Goal: Navigation & Orientation: Find specific page/section

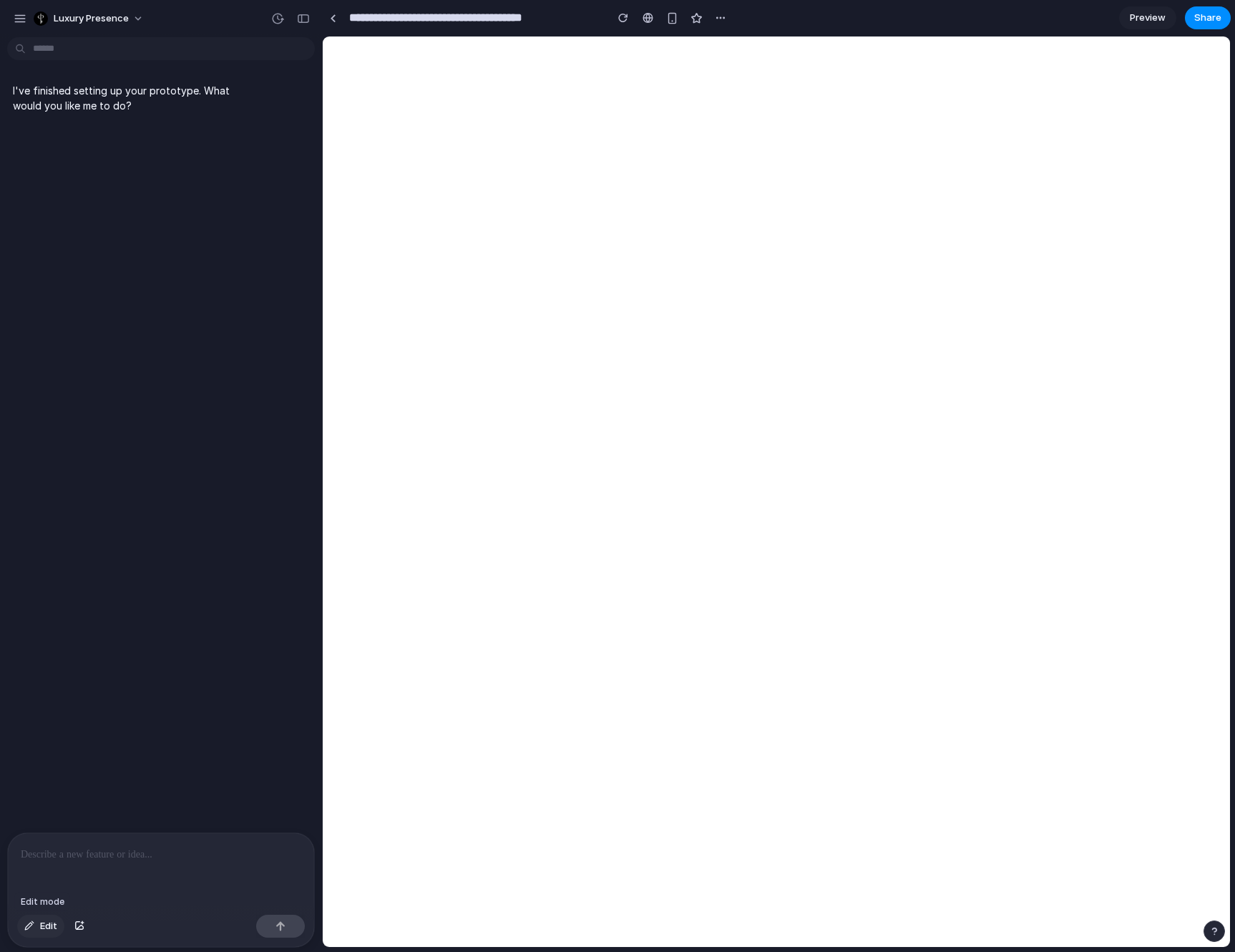
click at [34, 930] on button "Edit" at bounding box center [41, 927] width 48 height 23
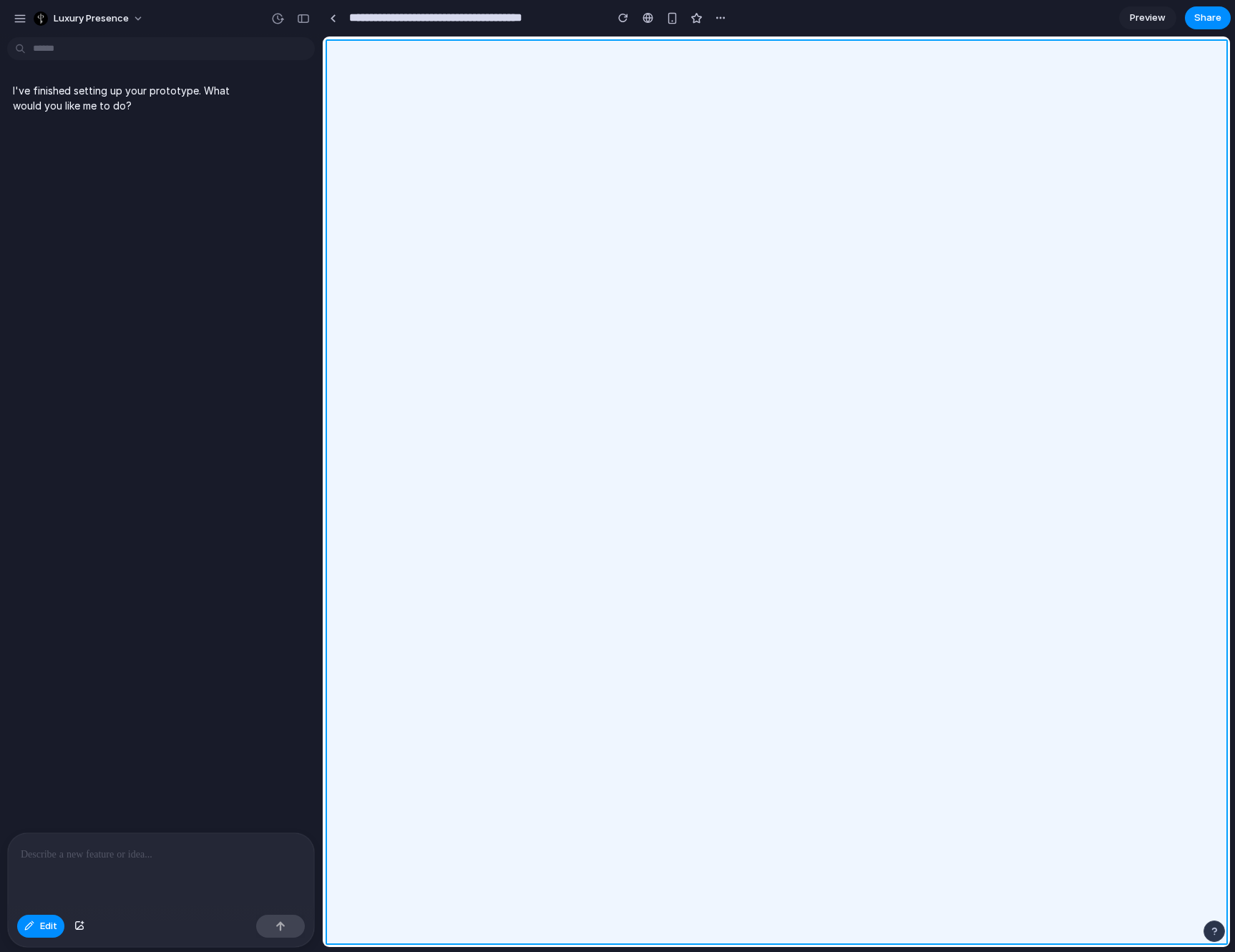
click at [832, 697] on div at bounding box center [777, 492] width 907 height 910
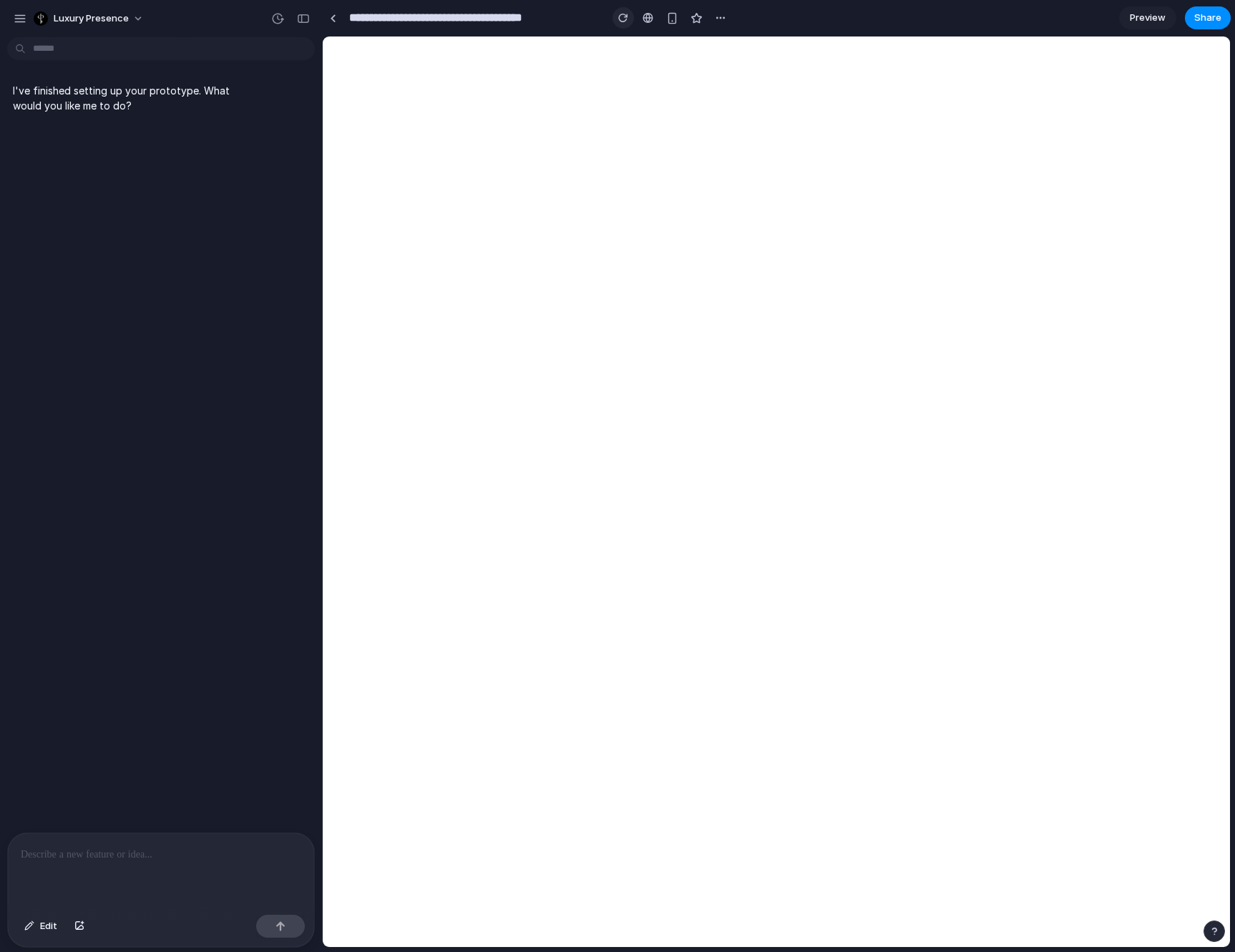
click at [624, 20] on div "button" at bounding box center [623, 18] width 10 height 10
click at [123, 859] on p at bounding box center [161, 855] width 280 height 18
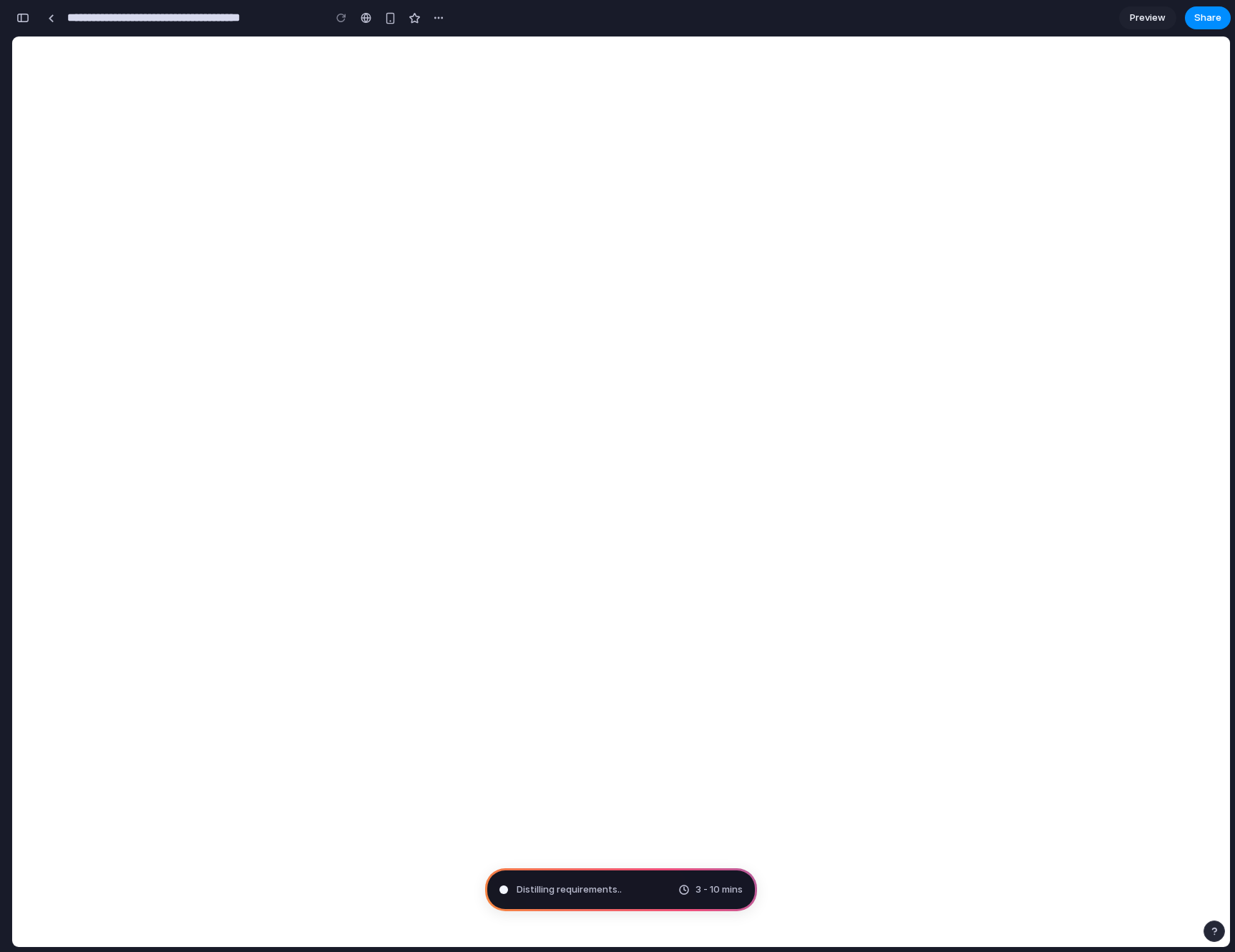
click at [35, 18] on div "**********" at bounding box center [231, 18] width 438 height 31
click at [27, 18] on div "button" at bounding box center [22, 18] width 13 height 10
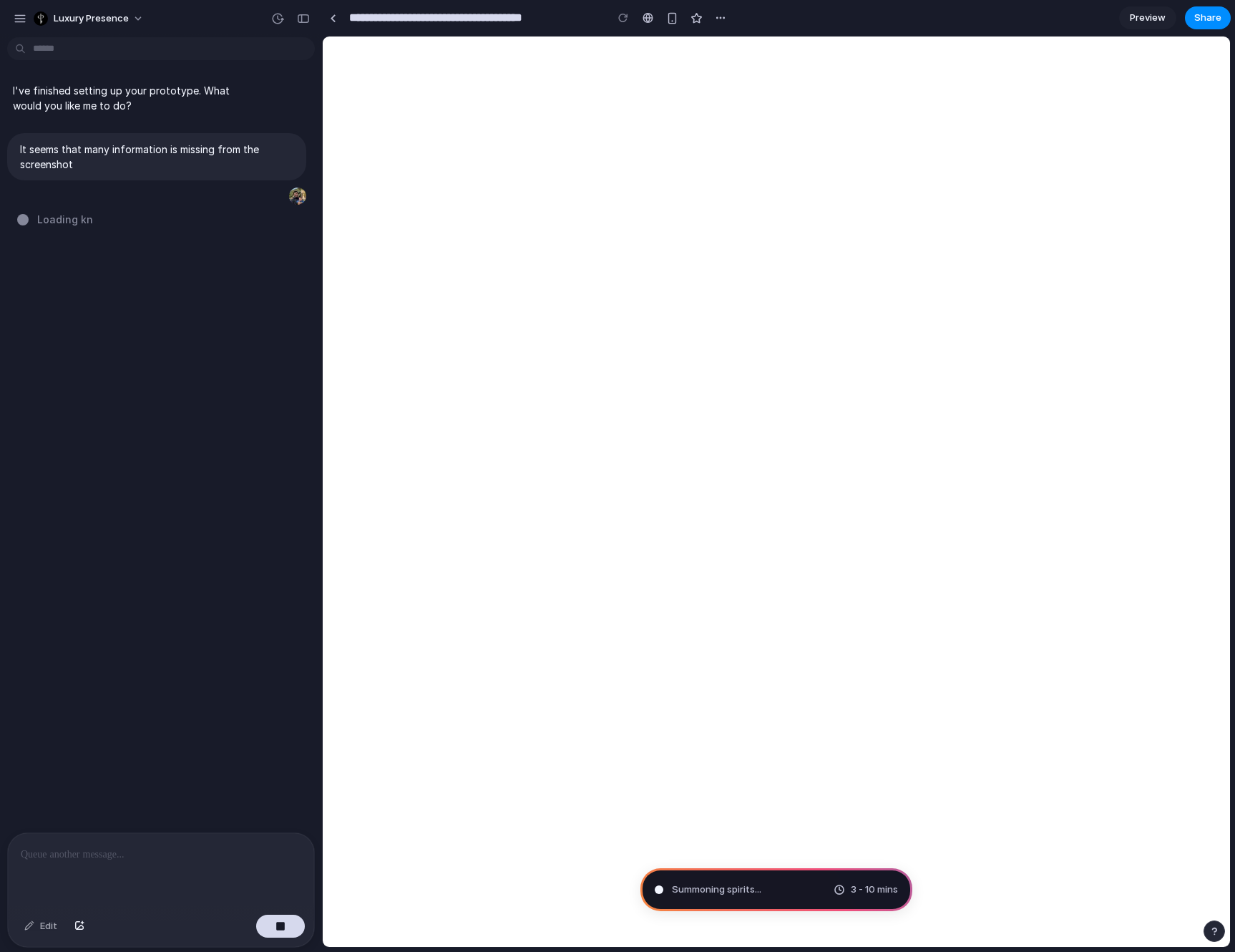
click at [151, 377] on div "I've finished setting up your prototype. What would you like me to do? It seems…" at bounding box center [157, 437] width 313 height 789
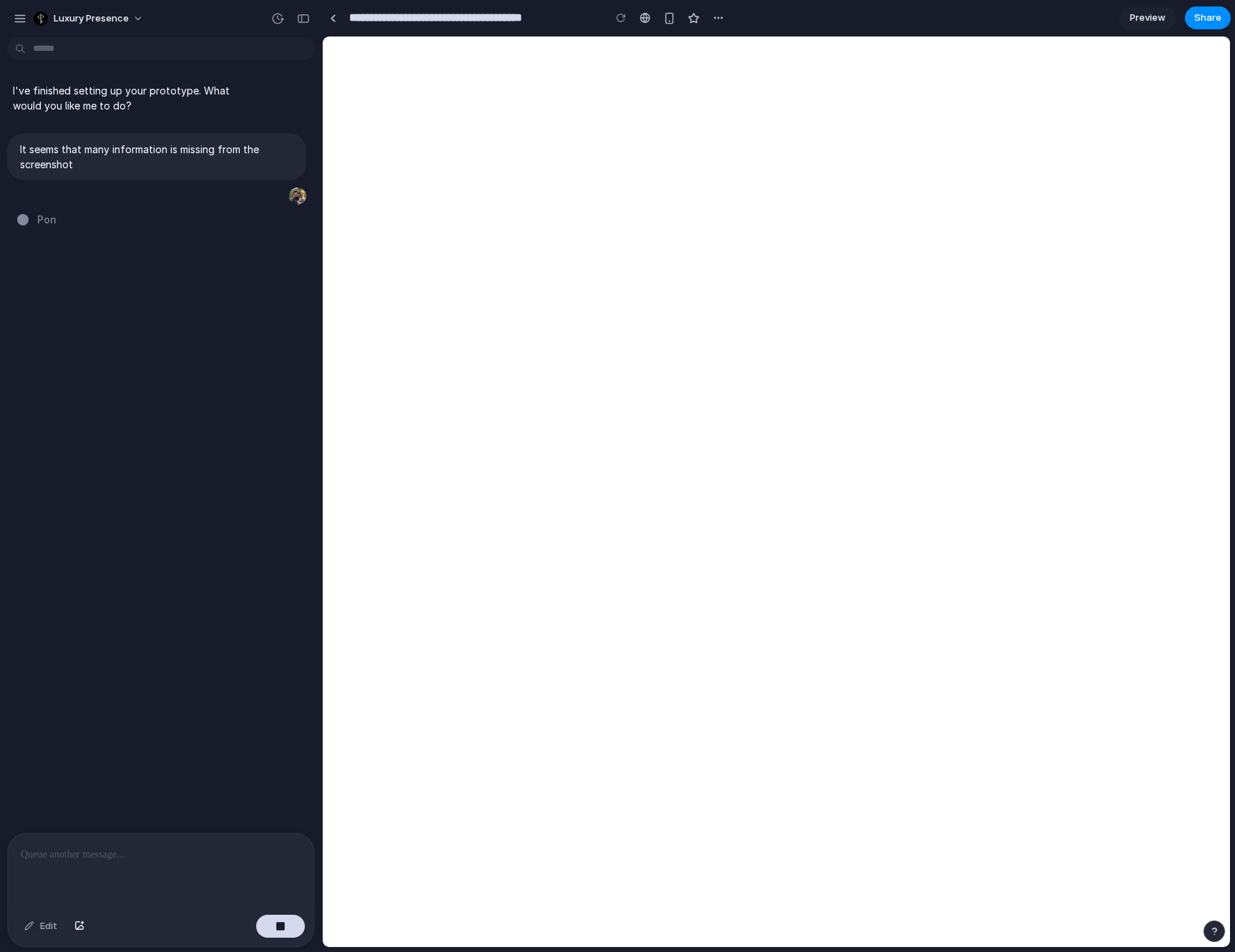
type input "**********"
click at [604, 15] on div at bounding box center [605, 18] width 11 height 12
click at [312, 23] on button "button" at bounding box center [304, 18] width 23 height 23
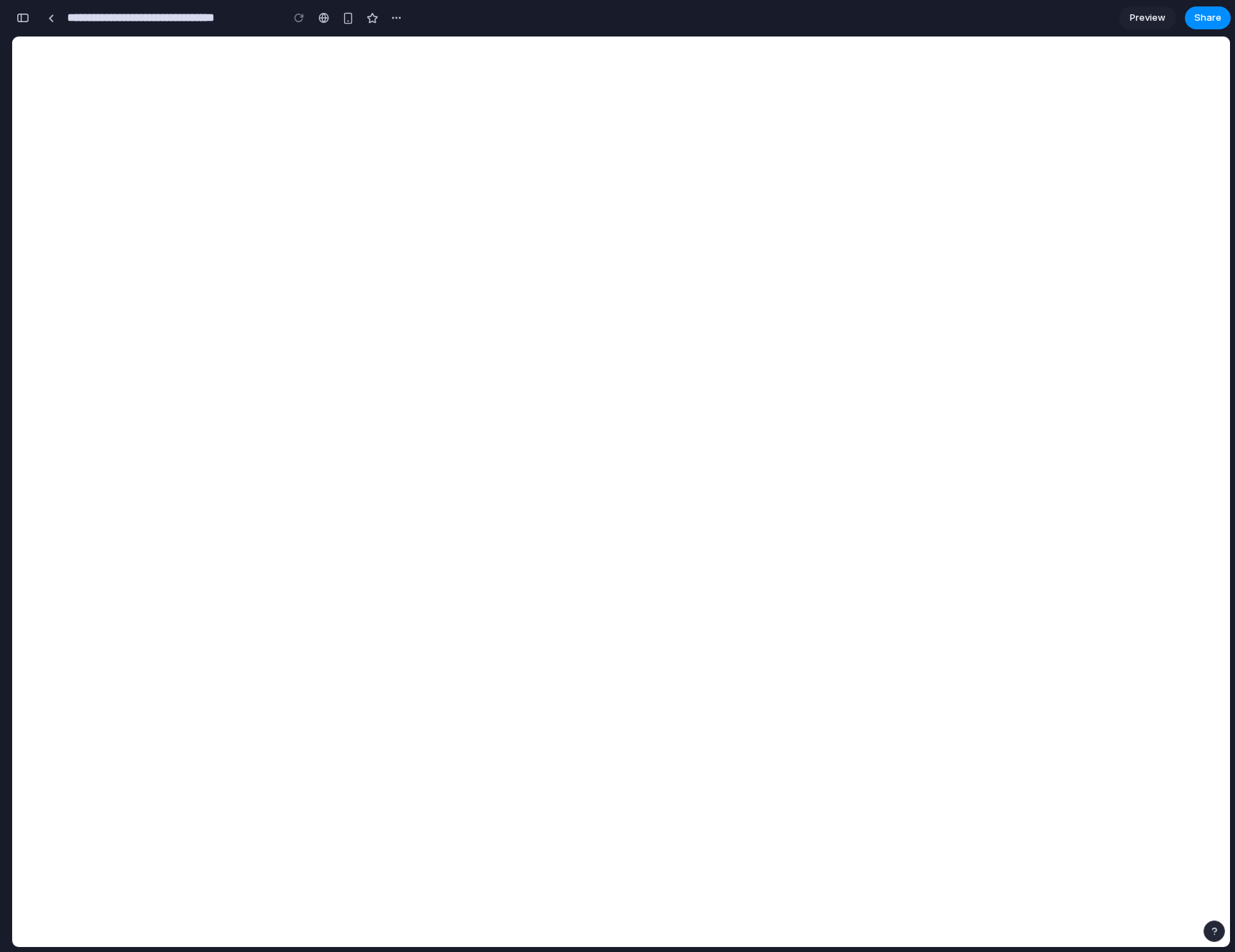
scroll to position [126, 0]
click at [24, 18] on div "button" at bounding box center [22, 18] width 13 height 10
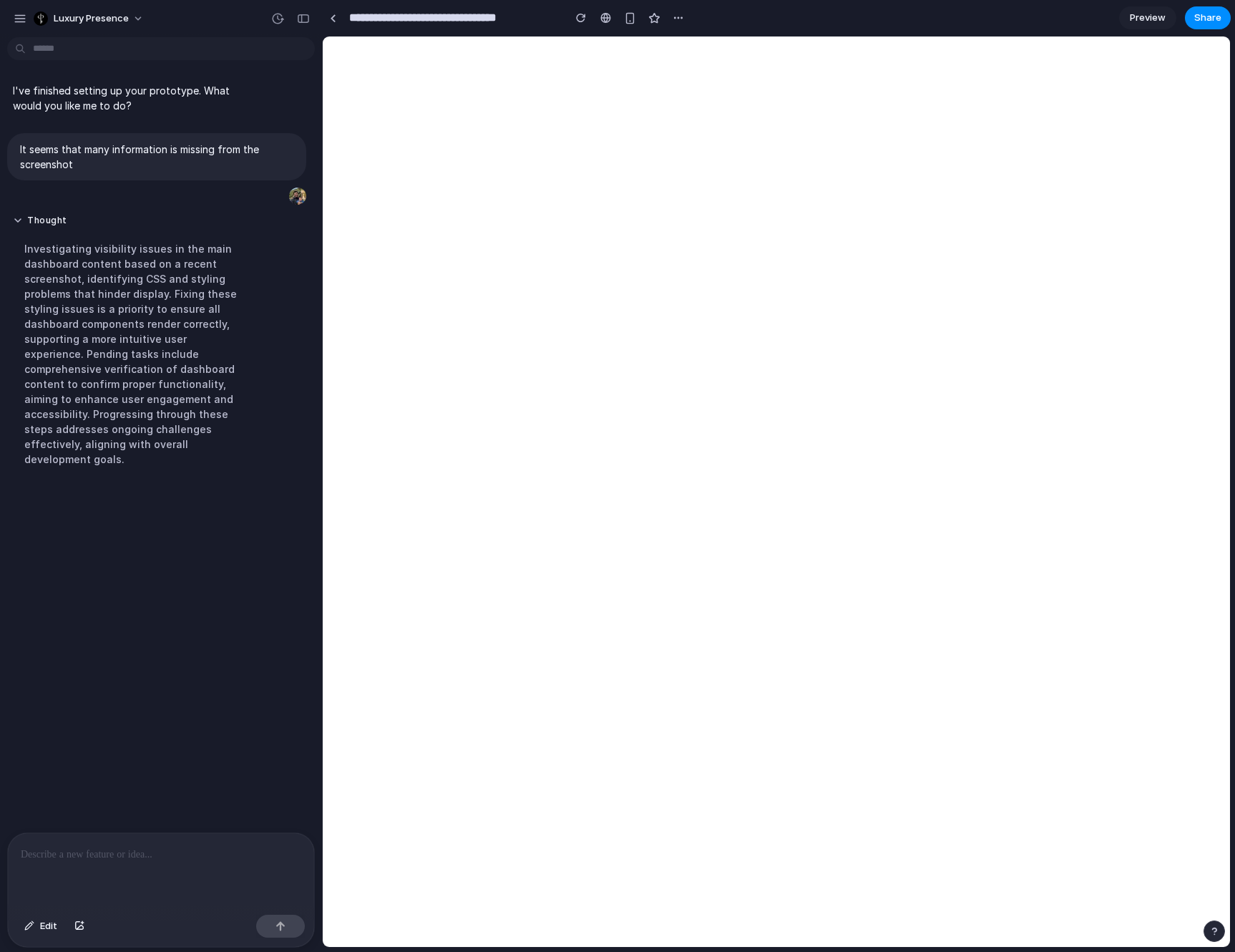
scroll to position [0, 0]
click at [672, 18] on button "button" at bounding box center [678, 18] width 21 height 21
click at [675, 18] on div "Duplicate Delete" at bounding box center [617, 476] width 1235 height 952
click at [1156, 28] on link "Preview" at bounding box center [1147, 18] width 57 height 23
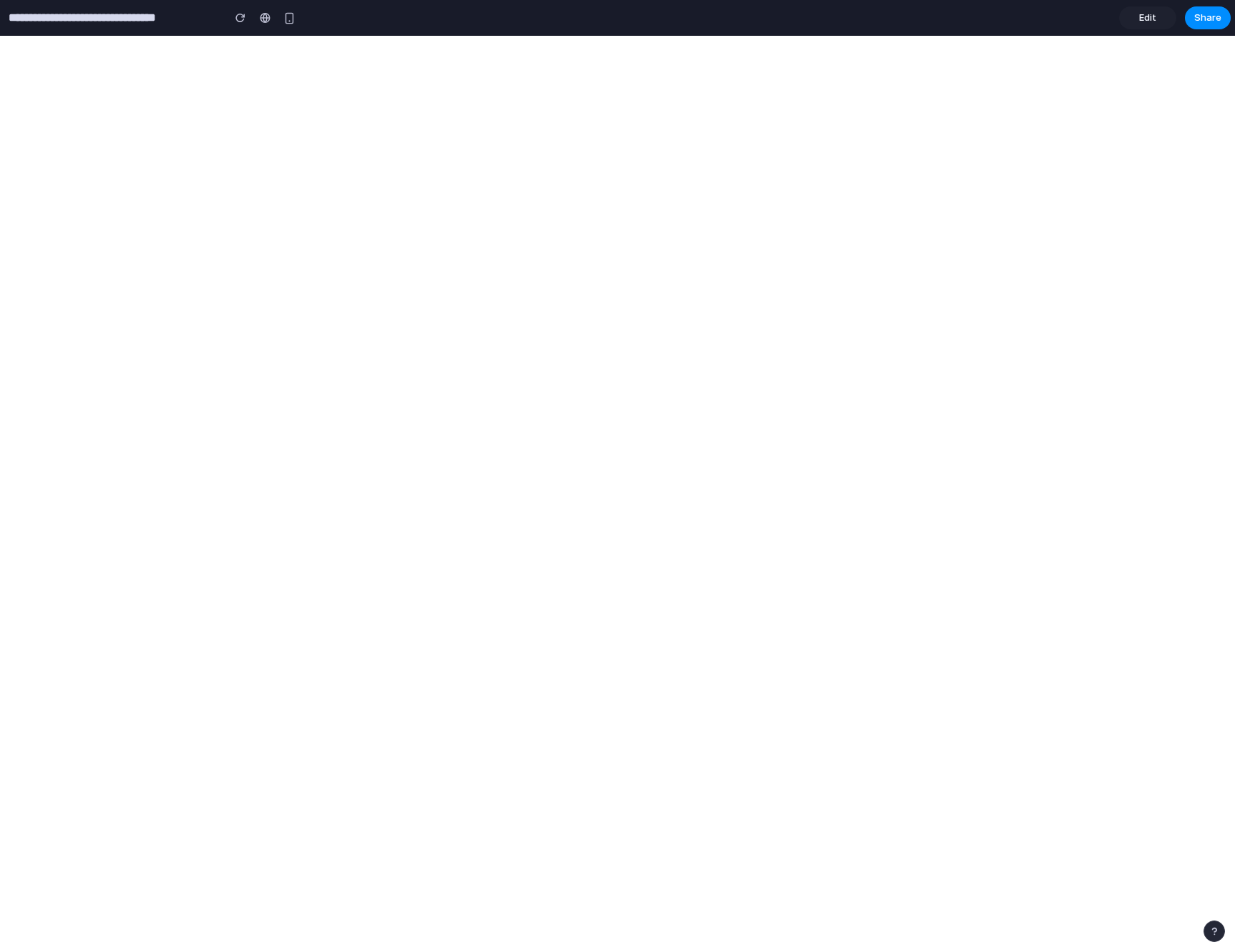
click at [1150, 21] on span "Edit" at bounding box center [1148, 18] width 18 height 15
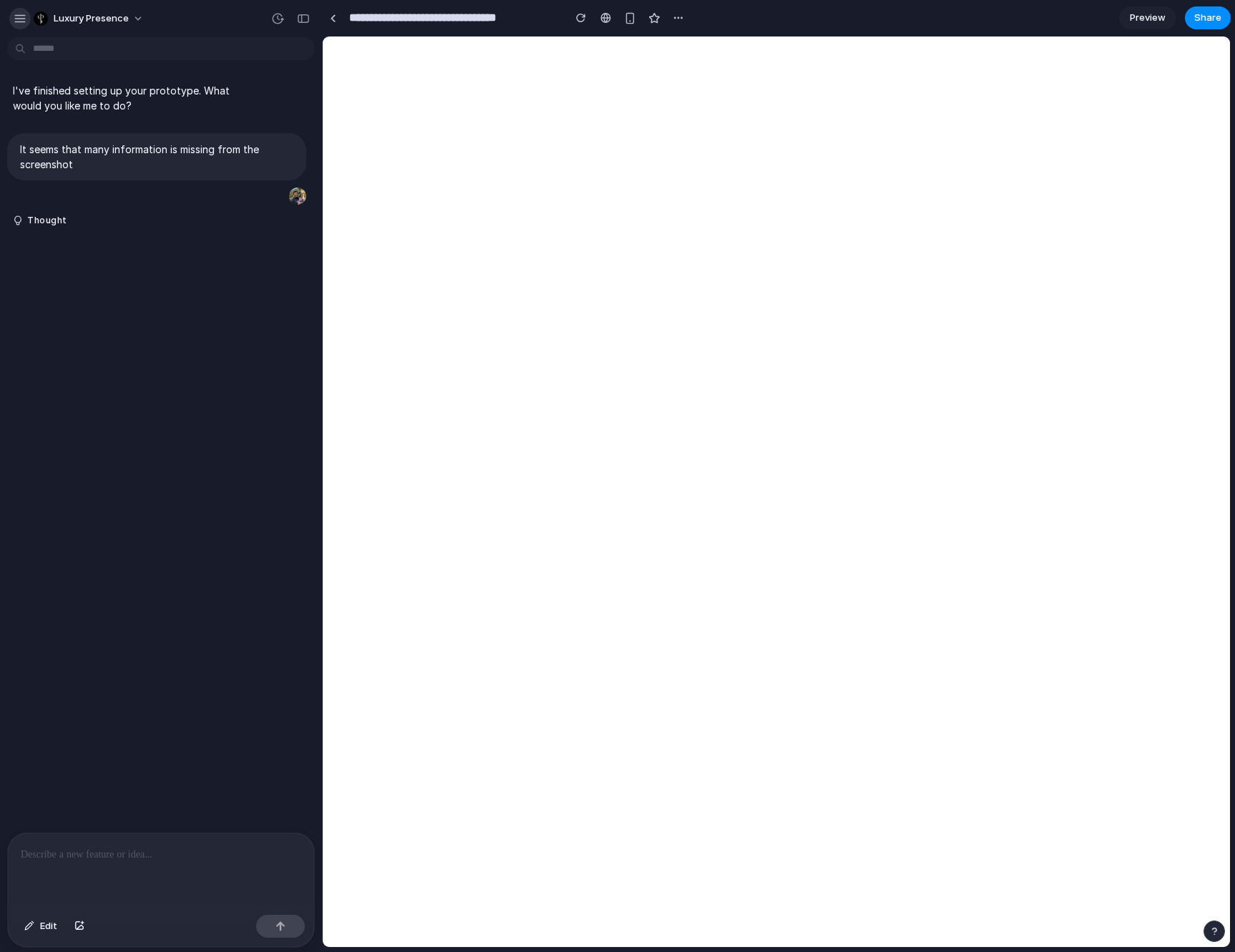
click at [23, 21] on div "button" at bounding box center [19, 18] width 13 height 13
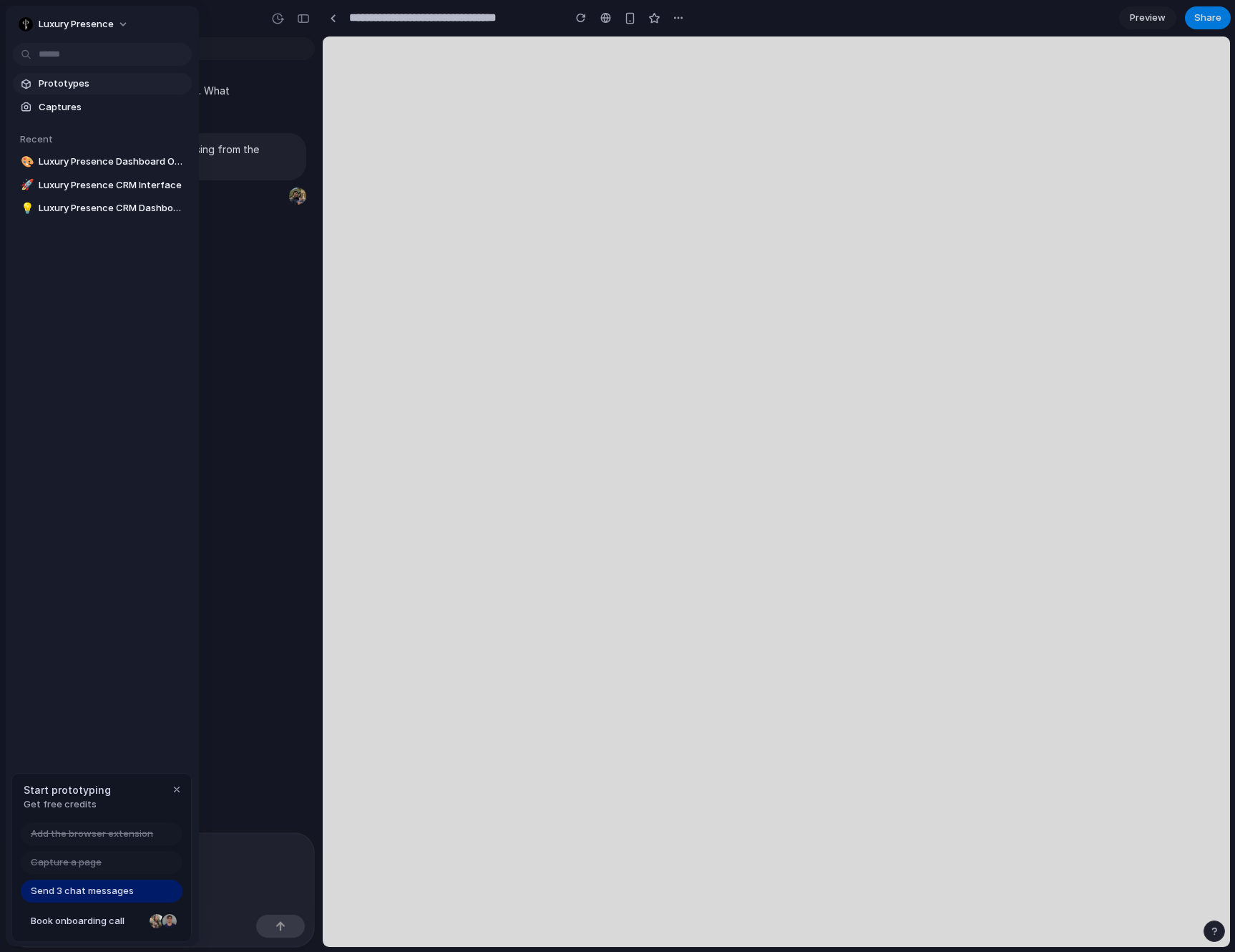
click at [40, 83] on span "Prototypes" at bounding box center [112, 84] width 147 height 15
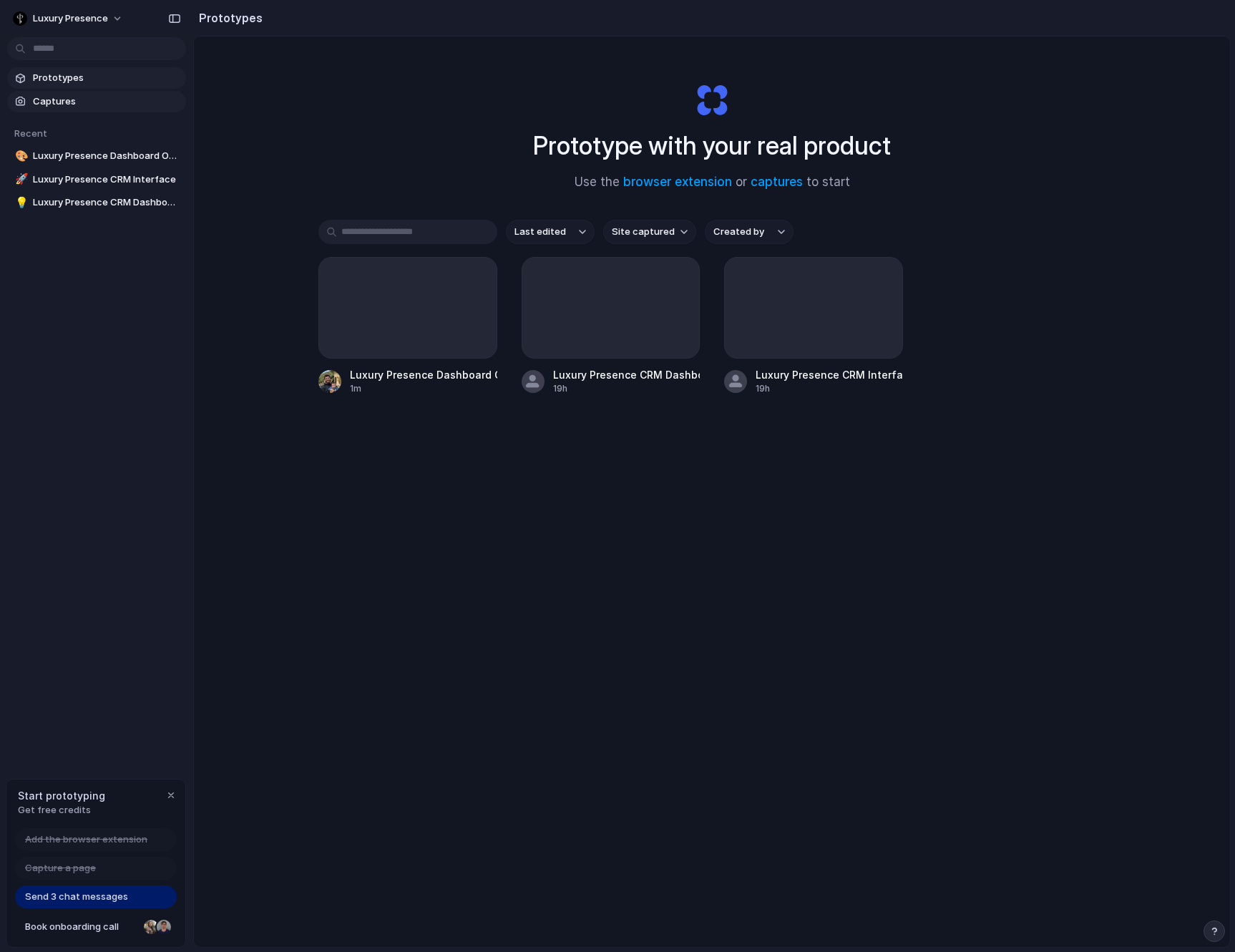
click at [40, 102] on span "Captures" at bounding box center [106, 101] width 147 height 15
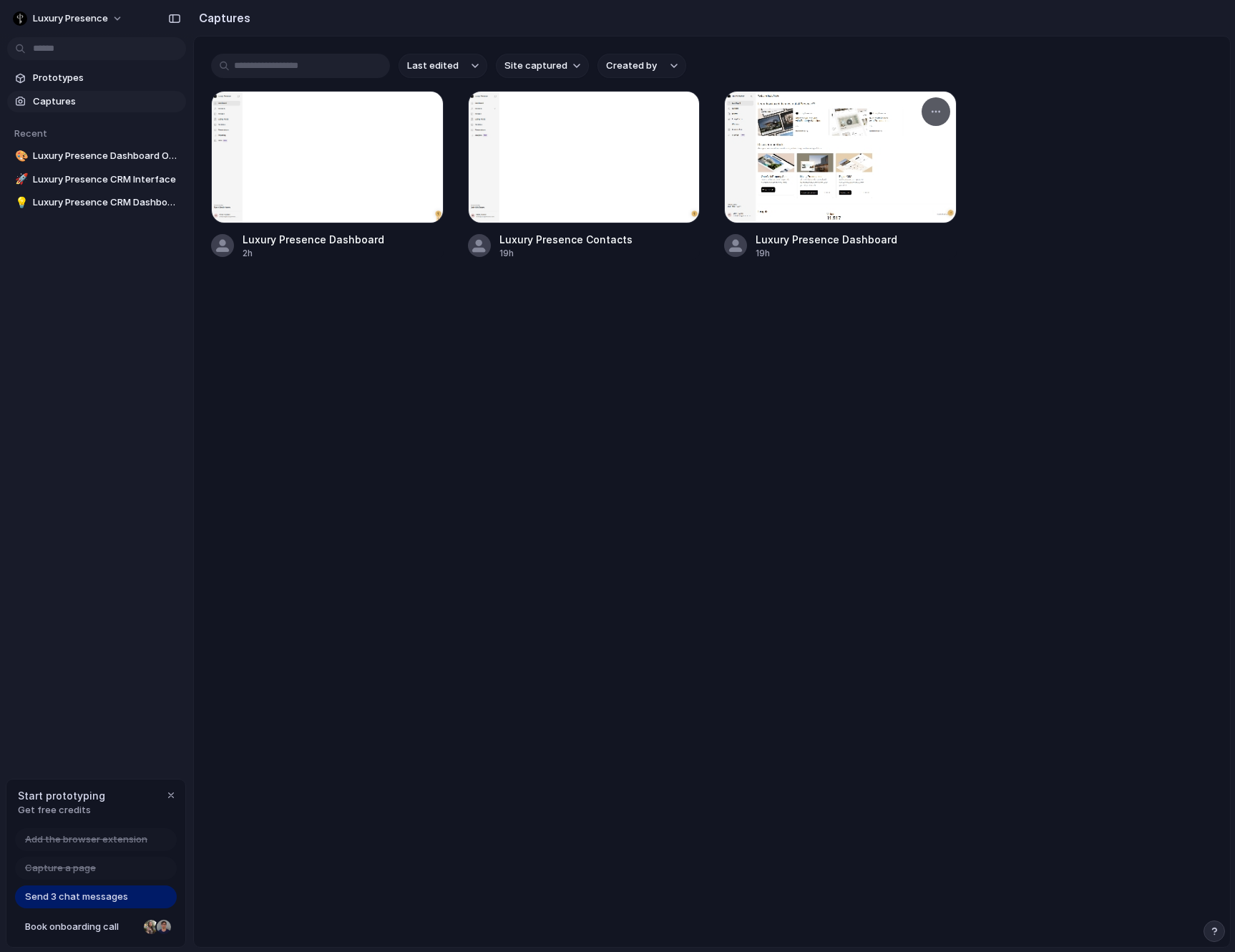
click at [846, 211] on div at bounding box center [840, 157] width 233 height 132
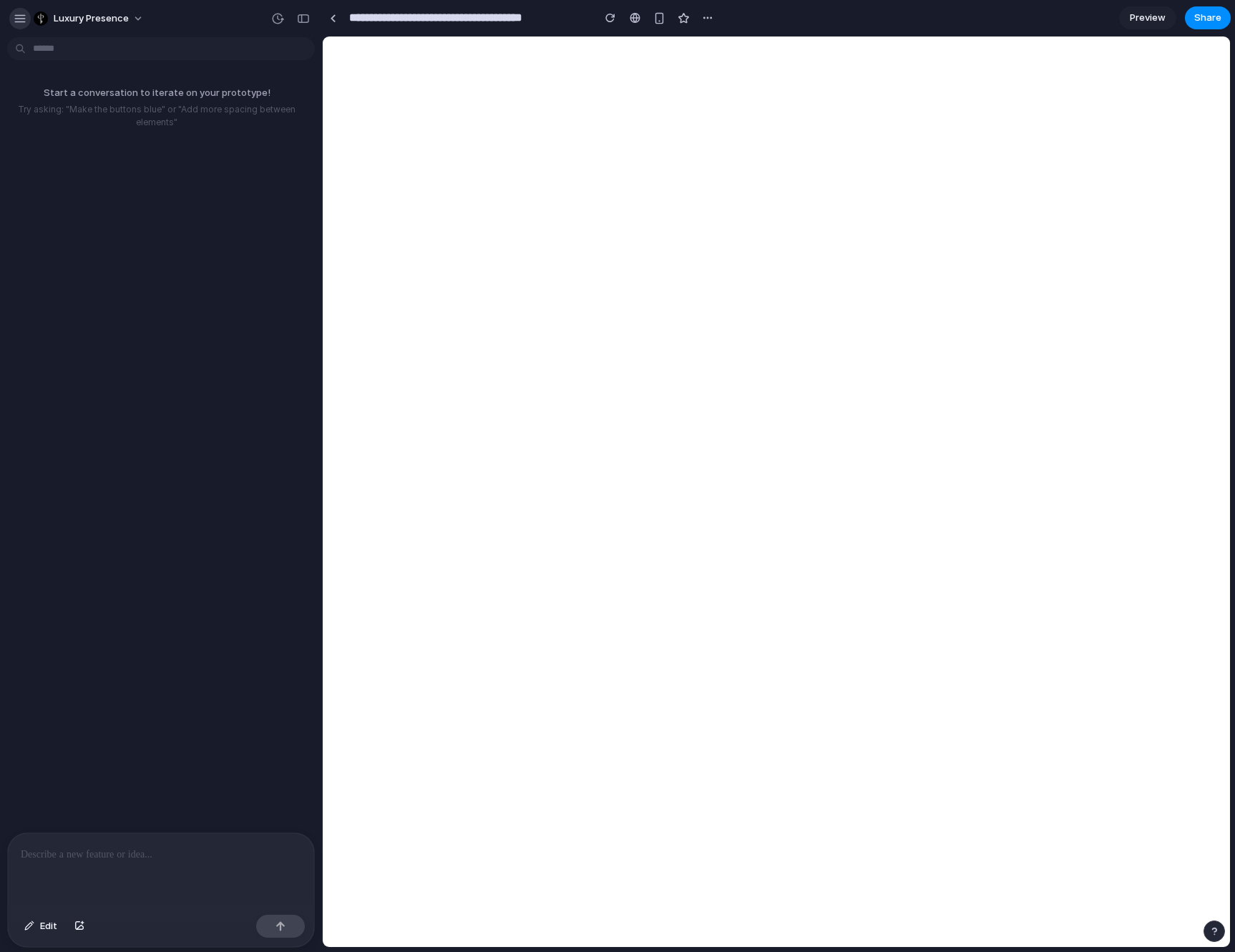
click at [23, 10] on button "button" at bounding box center [20, 18] width 21 height 21
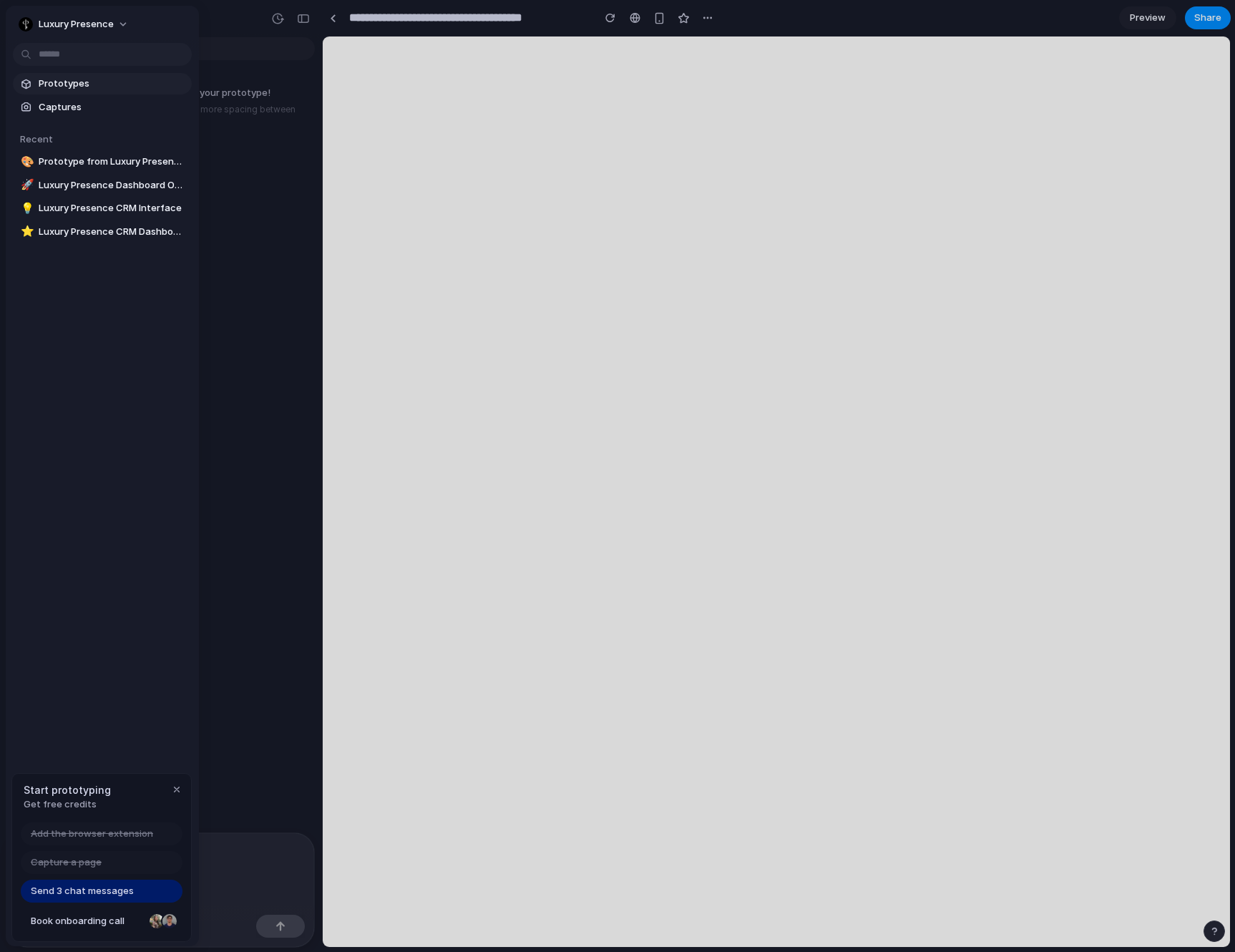
click at [65, 82] on span "Prototypes" at bounding box center [112, 84] width 147 height 15
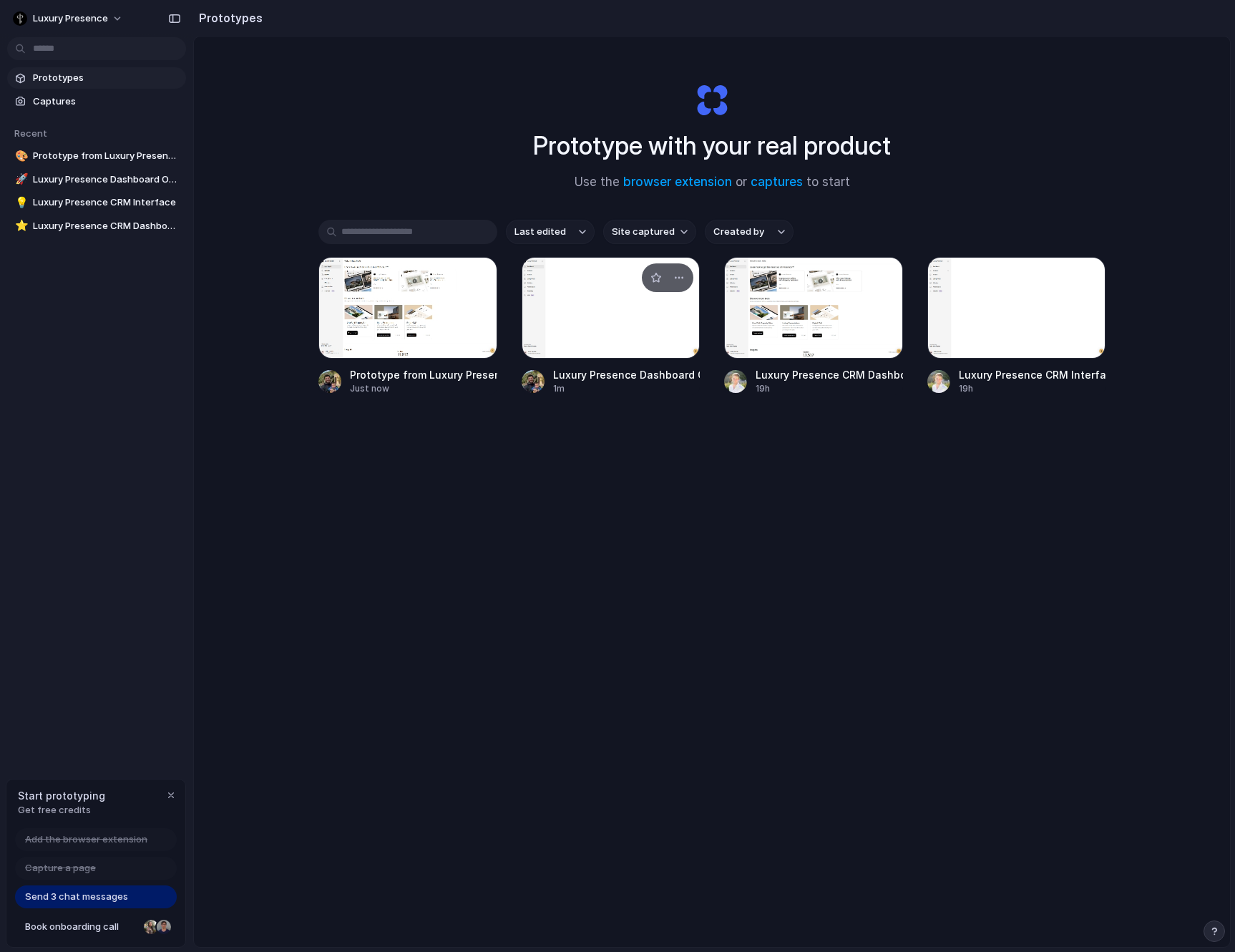
click at [589, 345] on div at bounding box center [611, 308] width 179 height 101
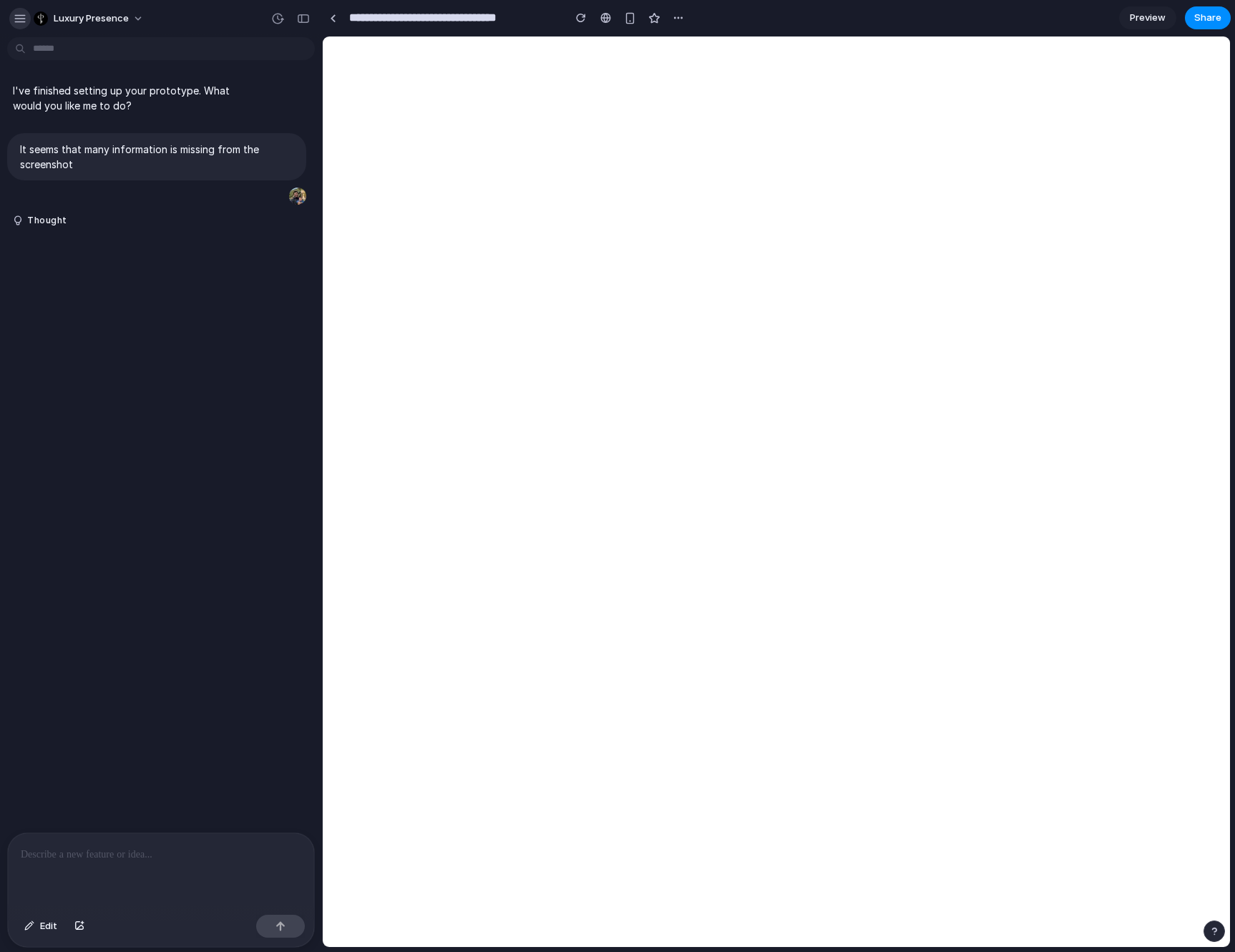
click at [27, 16] on button "button" at bounding box center [20, 18] width 21 height 21
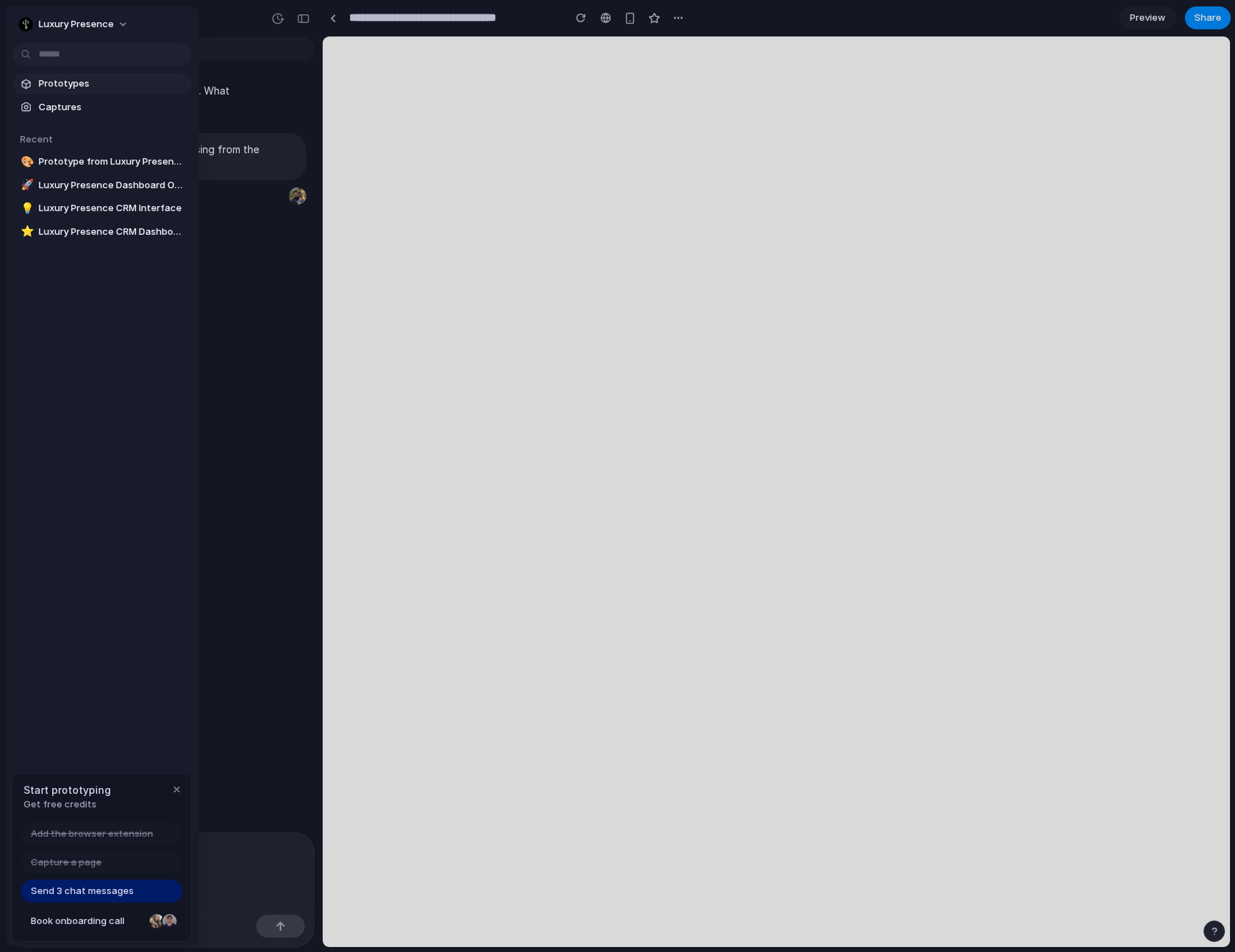
click at [48, 75] on link "Prototypes" at bounding box center [102, 84] width 179 height 21
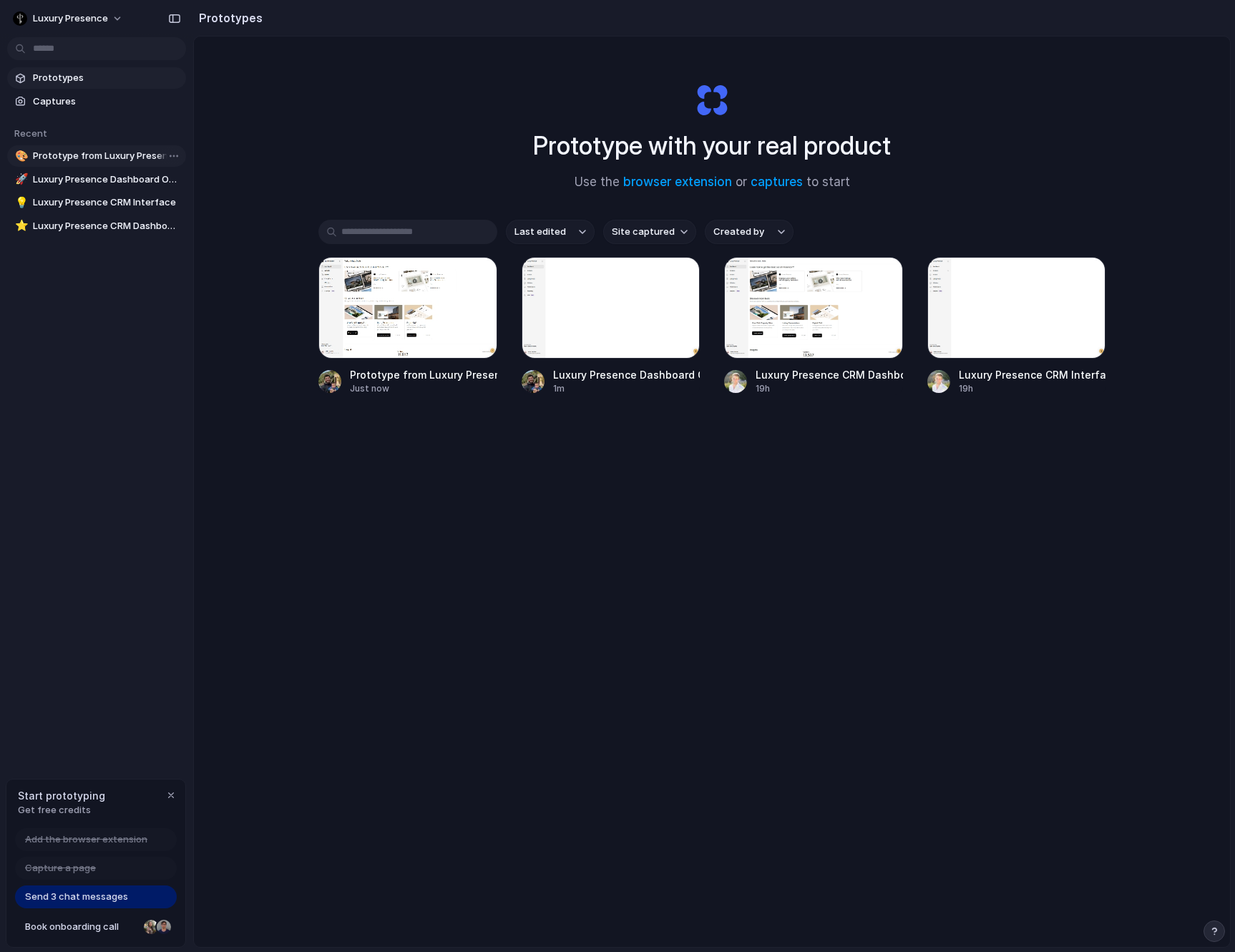
click at [72, 154] on span "Prototype from Luxury Presence Dashboard" at bounding box center [106, 156] width 147 height 15
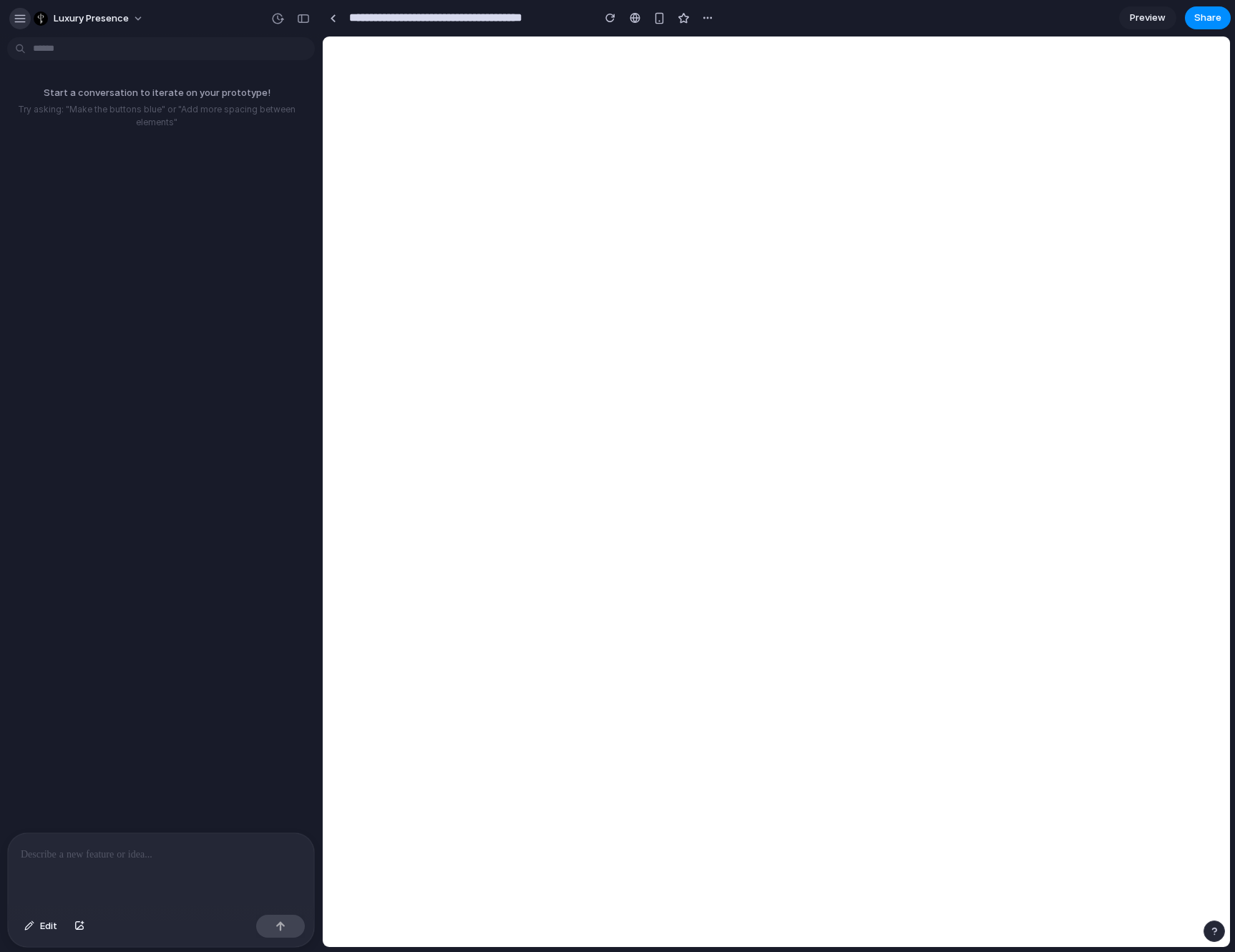
click at [17, 13] on div "button" at bounding box center [19, 18] width 13 height 13
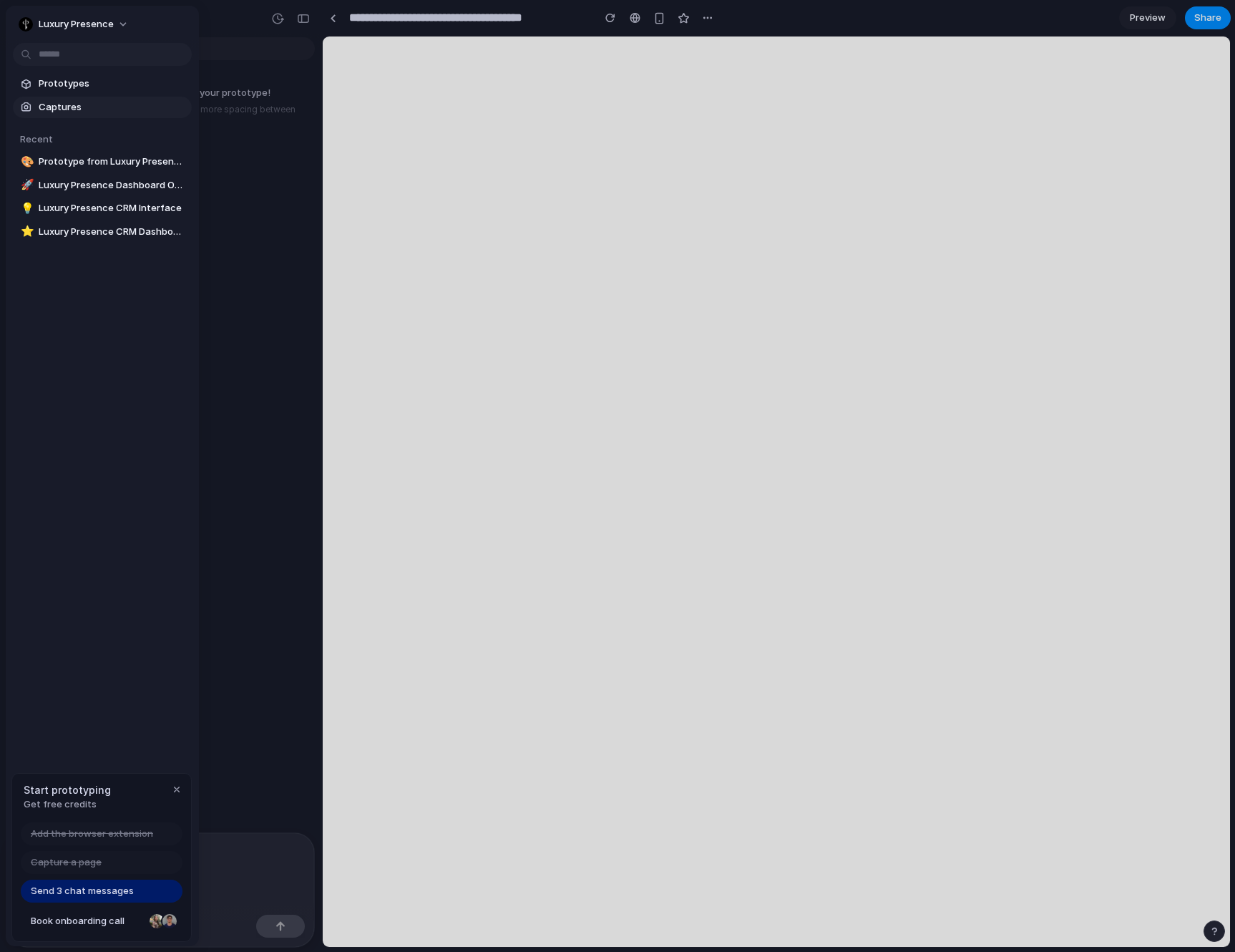
click at [55, 107] on span "Captures" at bounding box center [112, 107] width 147 height 15
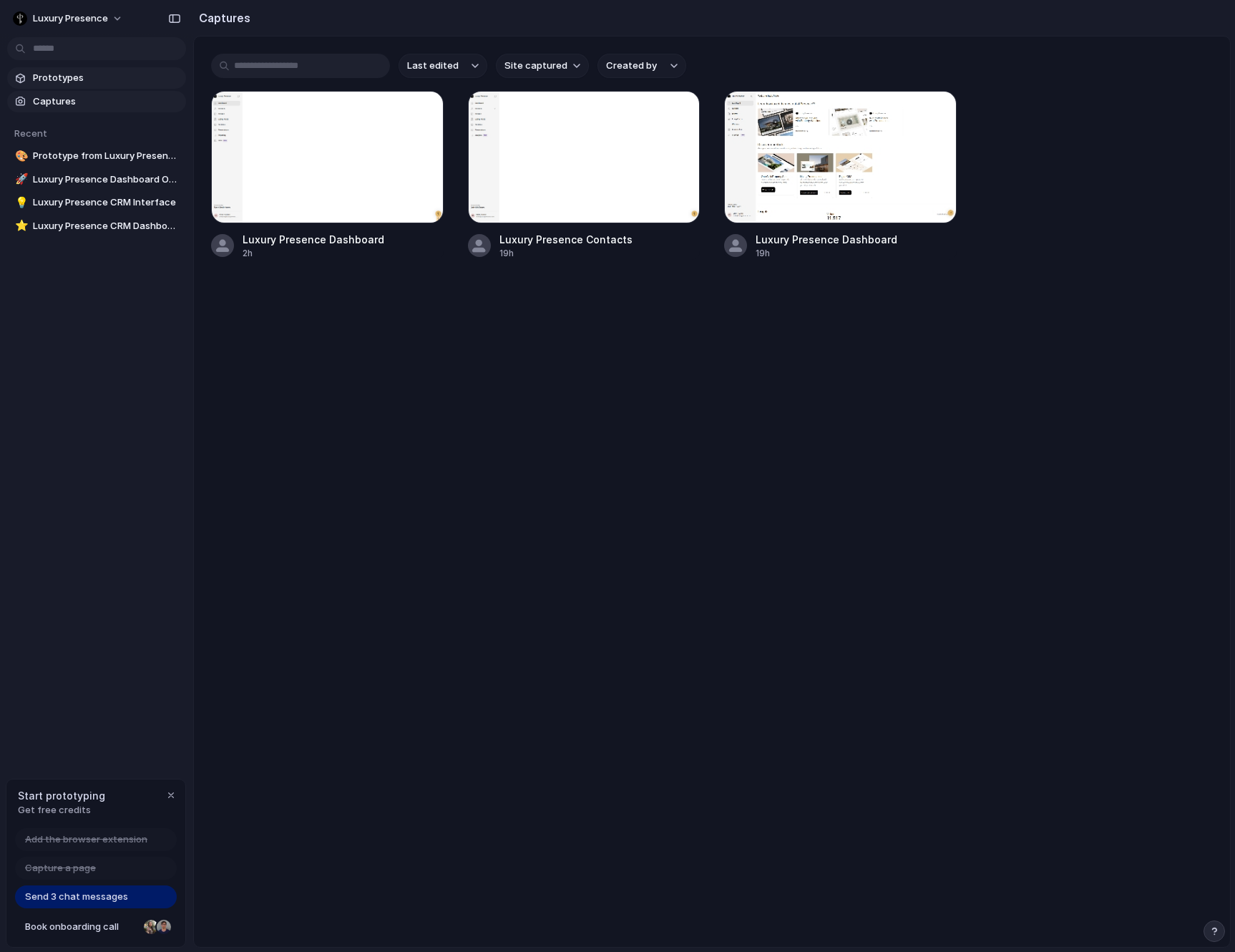
click at [61, 83] on span "Prototypes" at bounding box center [106, 78] width 147 height 15
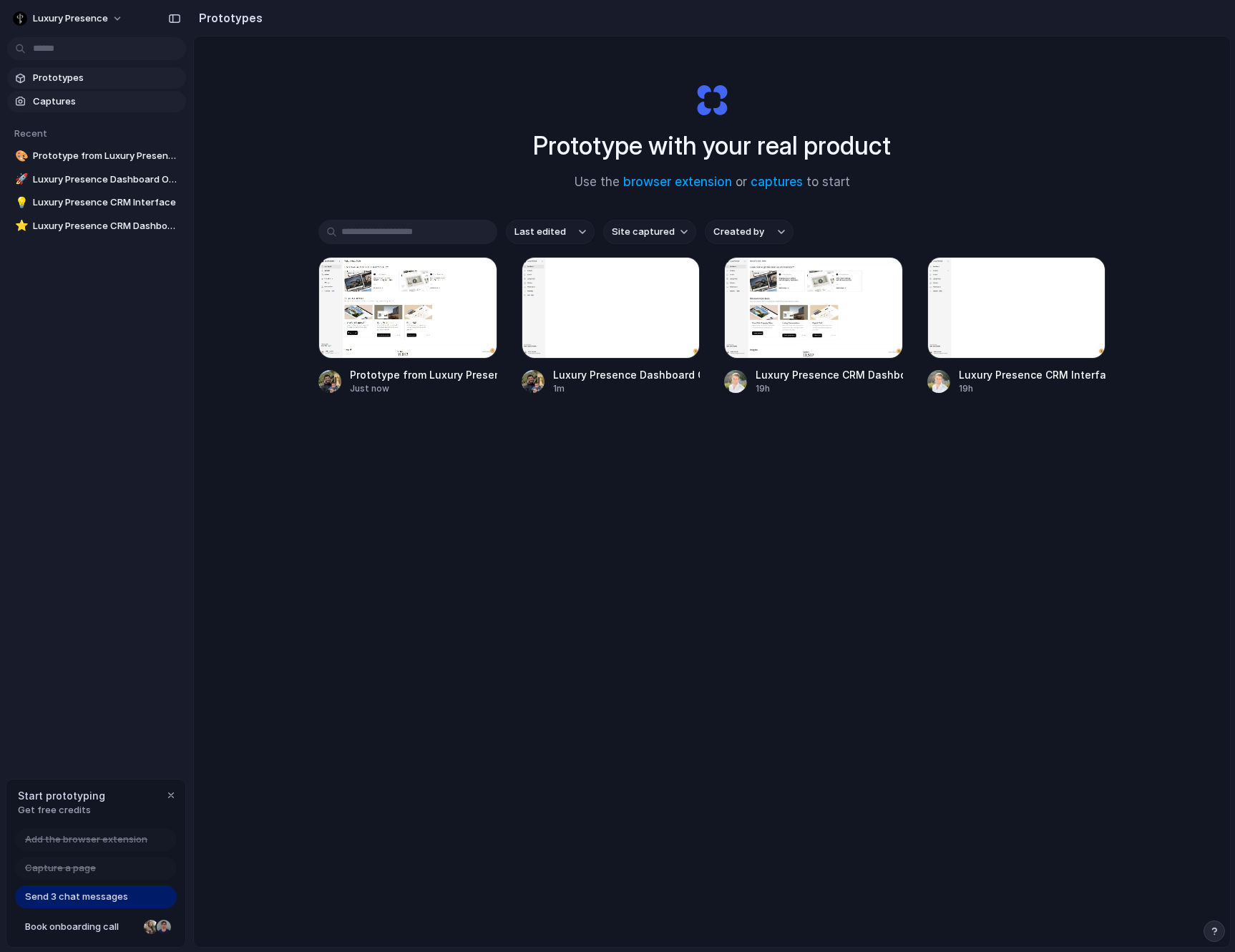
click at [57, 110] on link "Captures" at bounding box center [96, 101] width 179 height 21
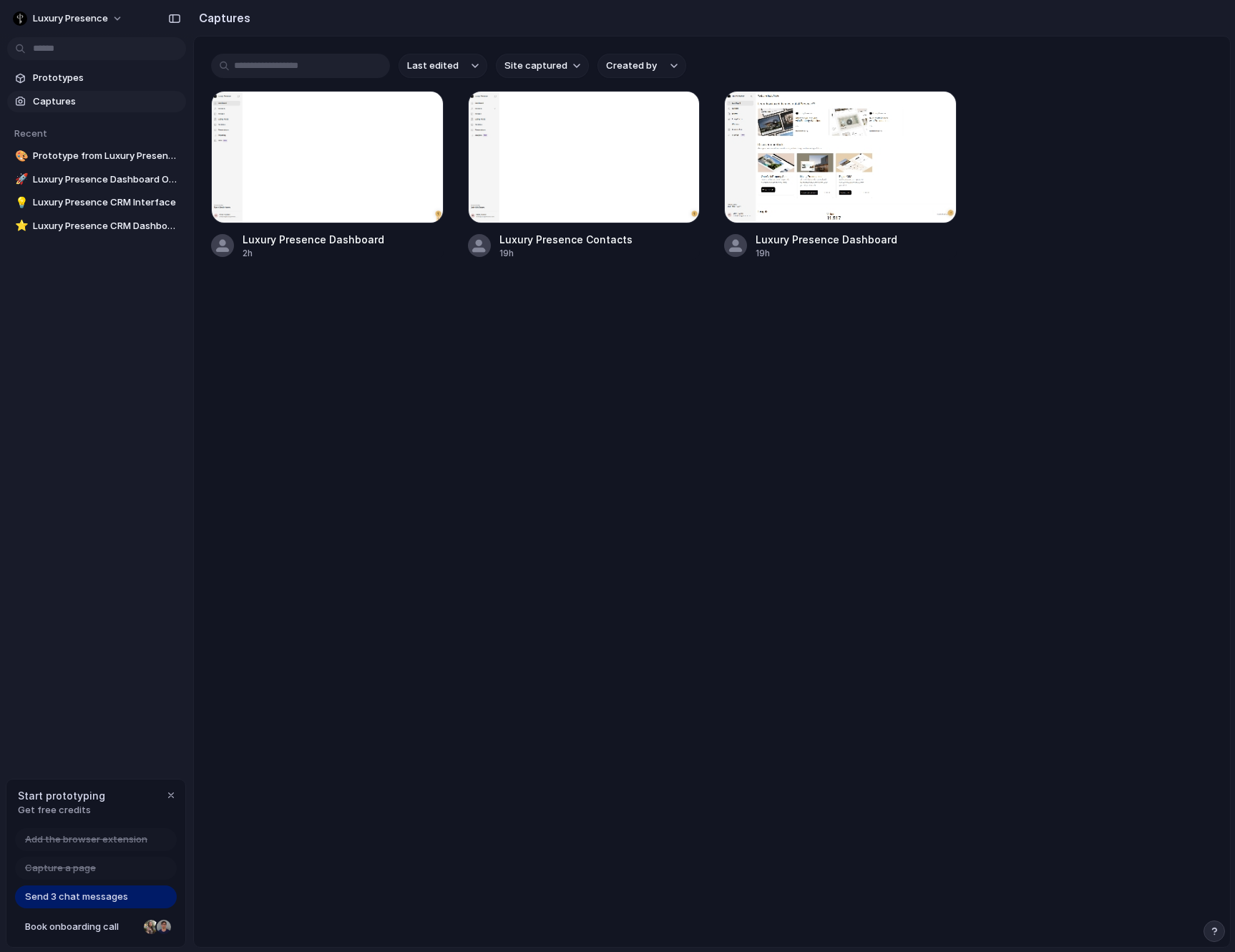
click at [69, 92] on link "Captures" at bounding box center [96, 101] width 179 height 21
click at [77, 80] on span "Prototypes" at bounding box center [106, 78] width 147 height 15
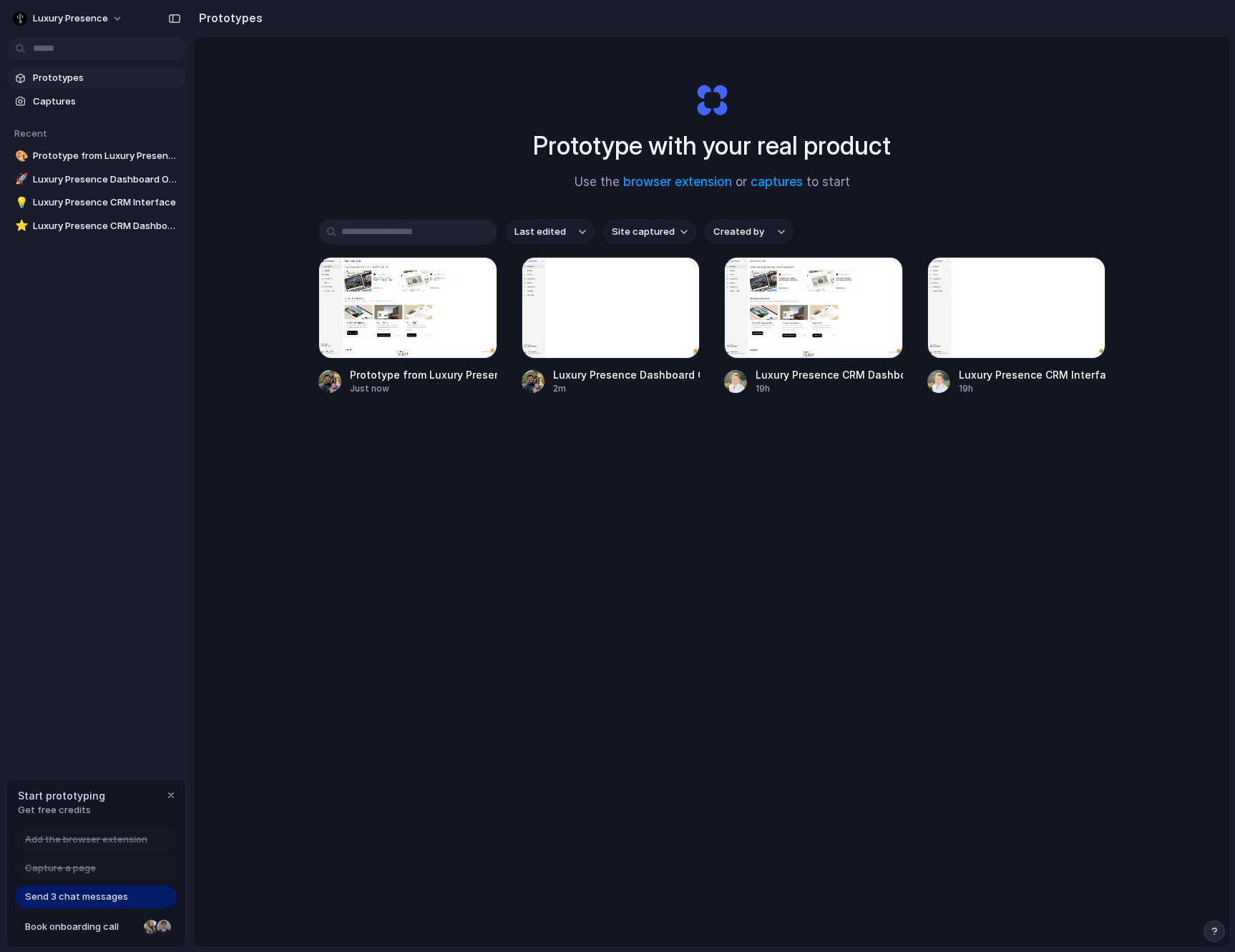
click at [547, 545] on div "Prototype with your real product Use the browser extension or captures to start…" at bounding box center [711, 530] width 1036 height 986
